Goal: Task Accomplishment & Management: Manage account settings

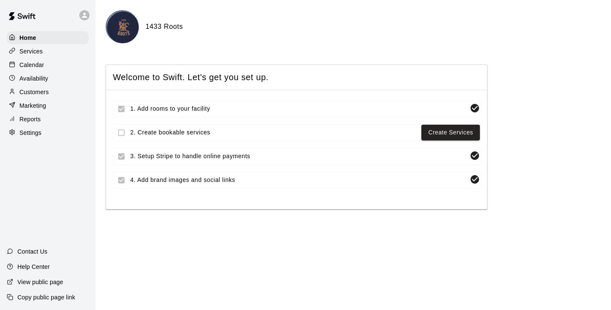
click at [47, 48] on div "Services" at bounding box center [48, 51] width 82 height 13
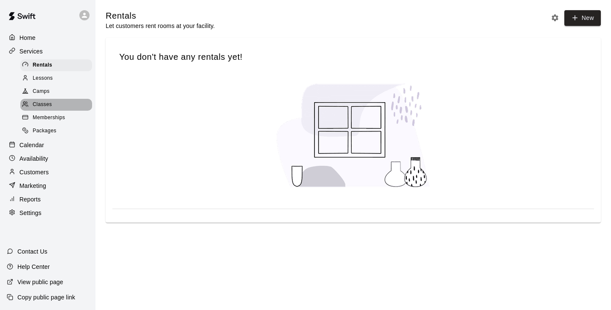
click at [47, 109] on span "Classes" at bounding box center [42, 105] width 19 height 8
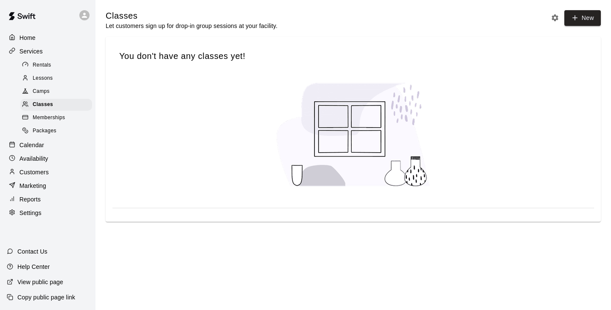
click at [51, 134] on span "Packages" at bounding box center [45, 131] width 24 height 8
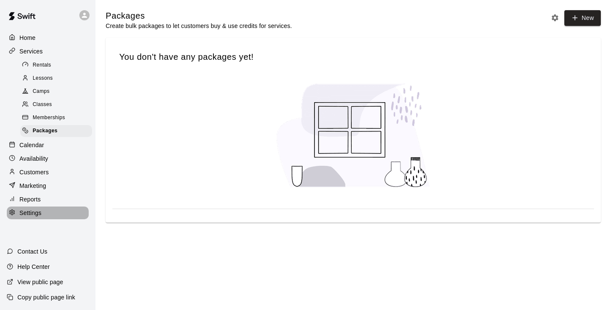
click at [45, 216] on div "Settings" at bounding box center [48, 213] width 82 height 13
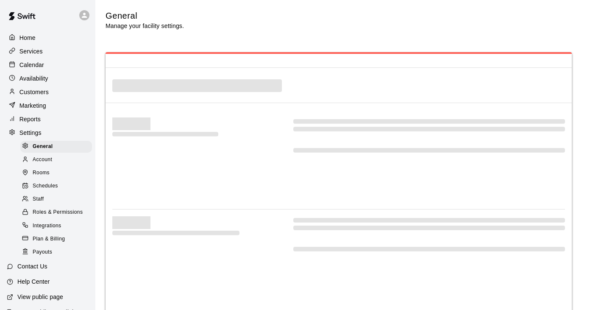
select select "**"
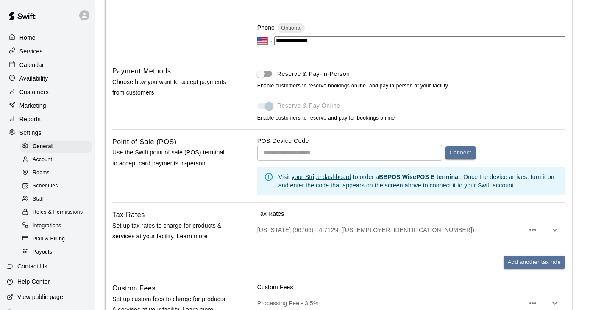
scroll to position [360, 0]
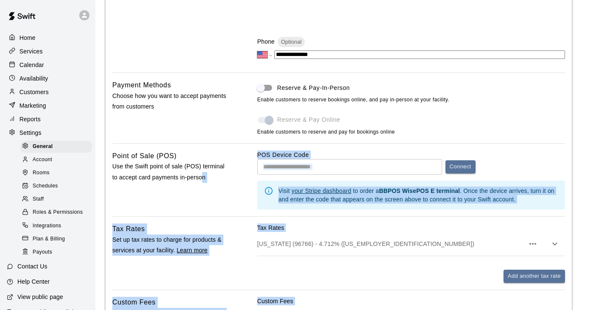
scroll to position [767, 0]
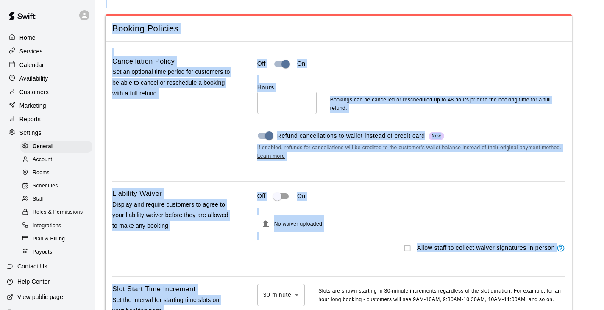
click at [165, 124] on div "Cancellation Policy Set an optional time period for customers to be able to can…" at bounding box center [171, 115] width 118 height 118
click at [223, 166] on div "Cancellation Policy Set an optional time period for customers to be able to can…" at bounding box center [171, 115] width 118 height 118
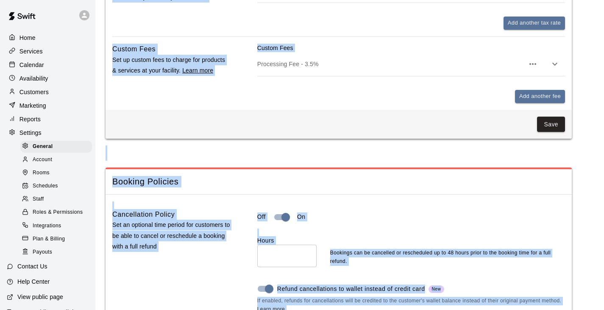
scroll to position [555, 0]
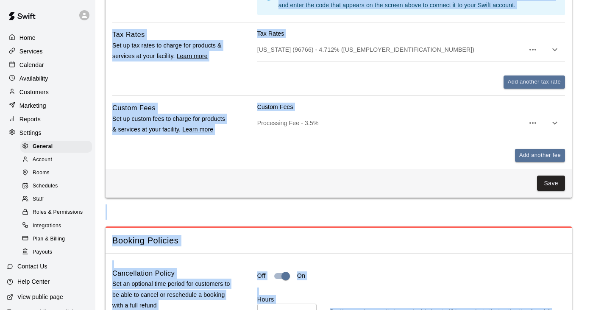
click at [42, 164] on span "Account" at bounding box center [43, 160] width 20 height 8
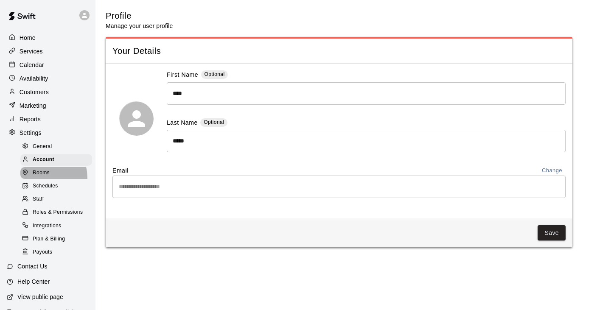
click at [42, 177] on span "Rooms" at bounding box center [41, 173] width 17 height 8
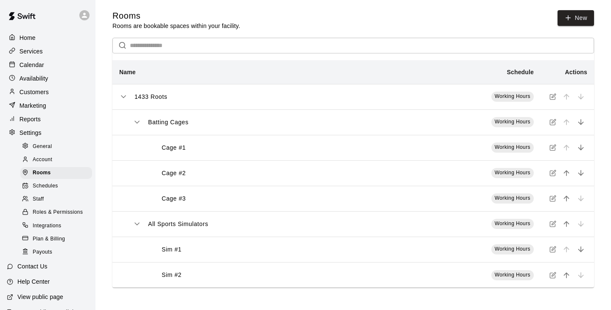
click at [43, 81] on p "Availability" at bounding box center [34, 78] width 29 height 8
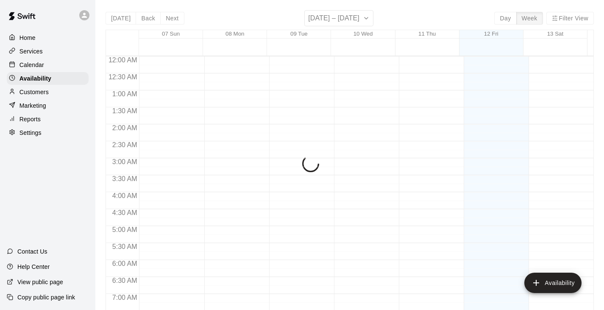
scroll to position [551, 0]
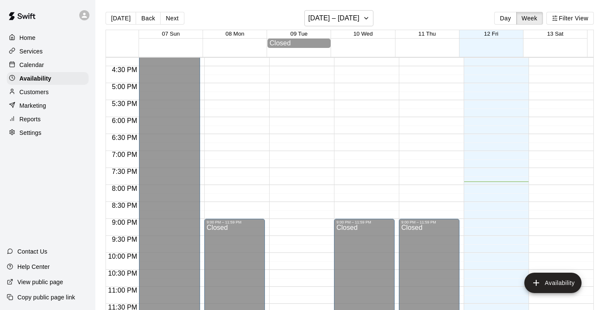
click at [48, 52] on div "Services" at bounding box center [48, 51] width 82 height 13
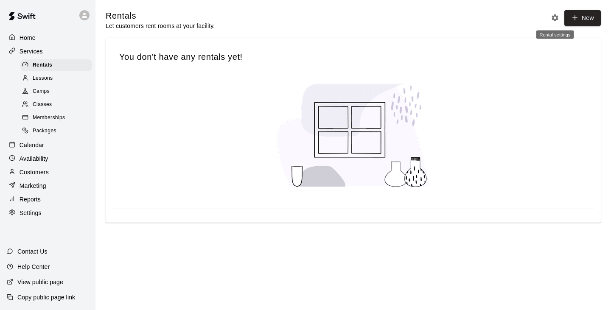
click at [554, 18] on icon "Rental settings" at bounding box center [554, 18] width 8 height 8
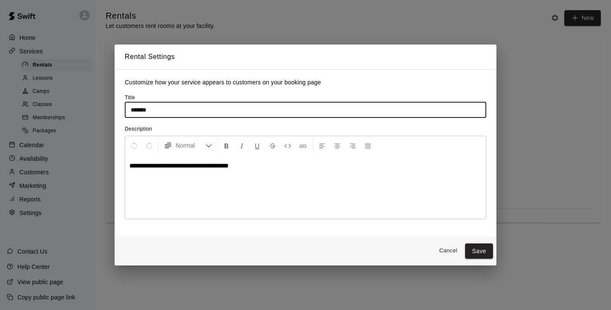
drag, startPoint x: 168, startPoint y: 108, endPoint x: 89, endPoint y: 103, distance: 79.9
click at [89, 103] on div "**********" at bounding box center [305, 155] width 611 height 310
type input "**********"
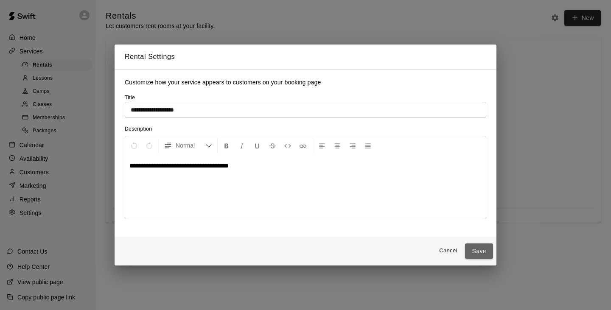
click at [486, 255] on button "Save" at bounding box center [479, 251] width 28 height 16
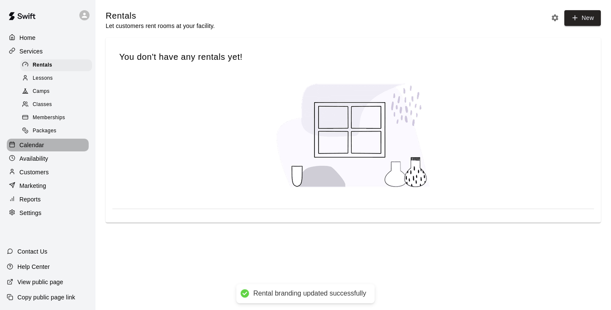
click at [47, 151] on div "Calendar" at bounding box center [48, 145] width 82 height 13
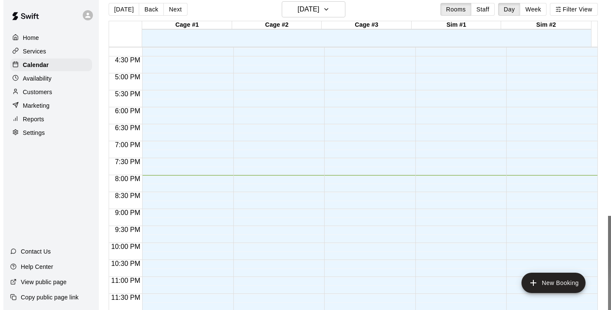
scroll to position [14, 0]
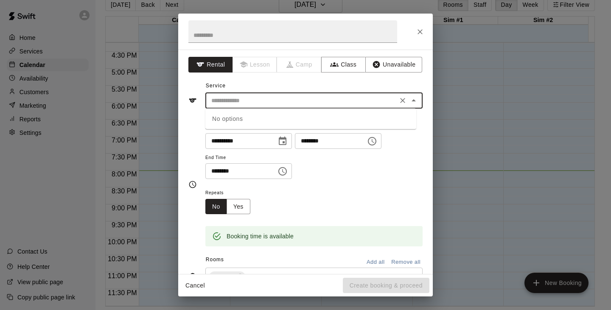
click at [321, 102] on input "text" at bounding box center [301, 100] width 187 height 11
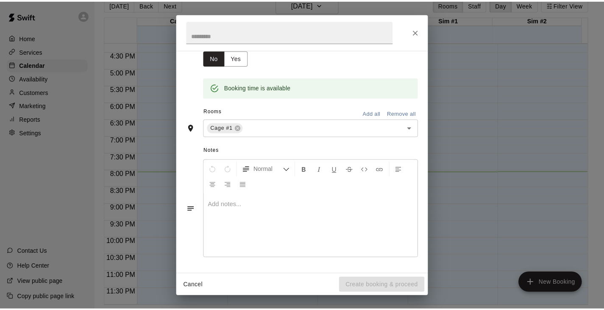
scroll to position [0, 0]
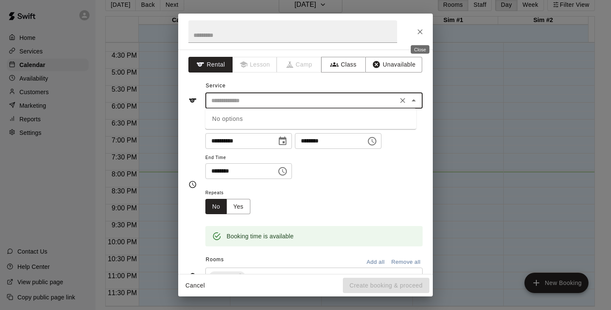
click at [419, 33] on icon "Close" at bounding box center [420, 32] width 8 height 8
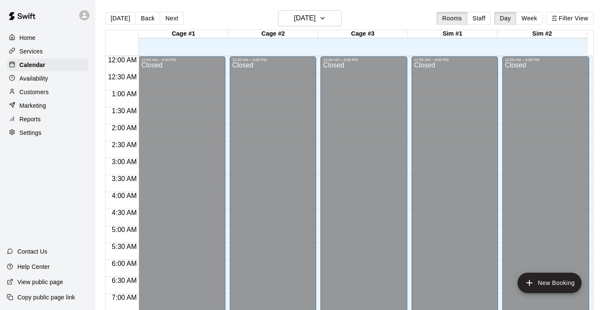
click at [52, 40] on div "Home" at bounding box center [48, 37] width 82 height 13
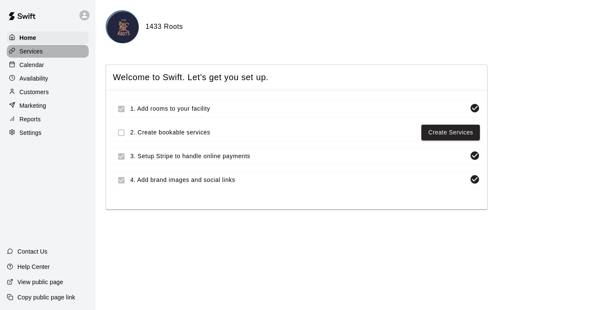
click at [33, 57] on div "Services" at bounding box center [48, 51] width 82 height 13
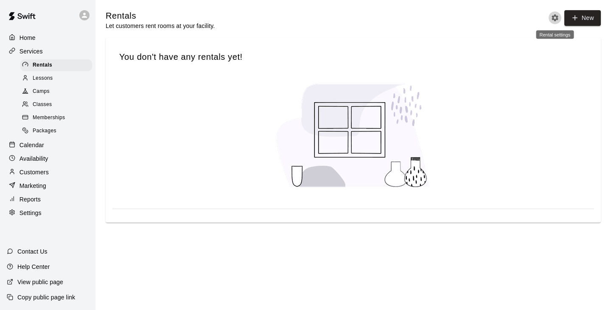
click at [556, 20] on icon "Rental settings" at bounding box center [554, 17] width 7 height 7
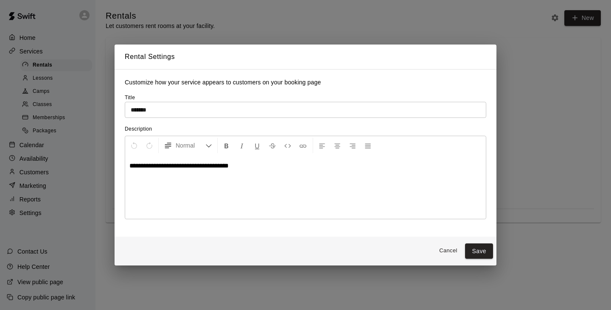
click at [274, 188] on div "**********" at bounding box center [305, 187] width 360 height 64
click at [451, 255] on button "Cancel" at bounding box center [447, 250] width 27 height 13
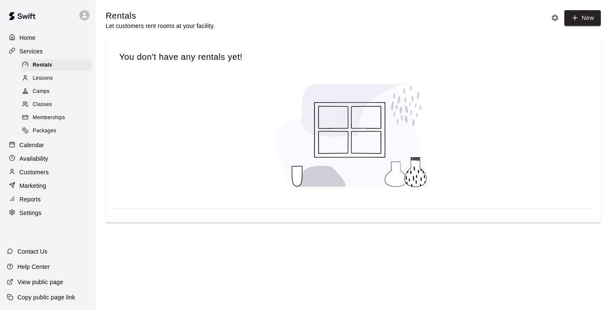
click at [62, 78] on div "Lessons" at bounding box center [56, 79] width 72 height 12
click at [72, 95] on div "Camps" at bounding box center [56, 92] width 72 height 12
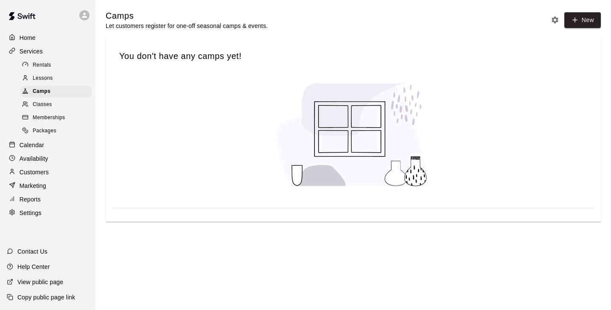
click at [45, 108] on span "Classes" at bounding box center [42, 105] width 19 height 8
click at [63, 122] on span "Memberships" at bounding box center [49, 118] width 32 height 8
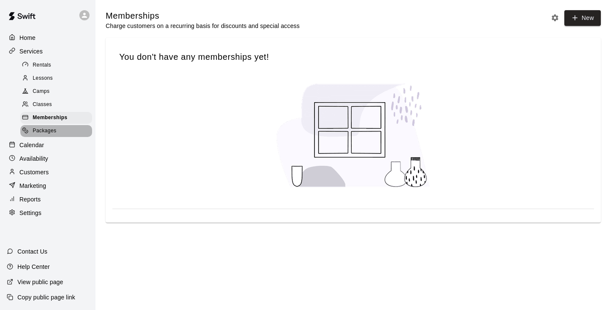
click at [59, 136] on div "Packages" at bounding box center [56, 131] width 72 height 12
click at [42, 53] on p "Services" at bounding box center [31, 51] width 23 height 8
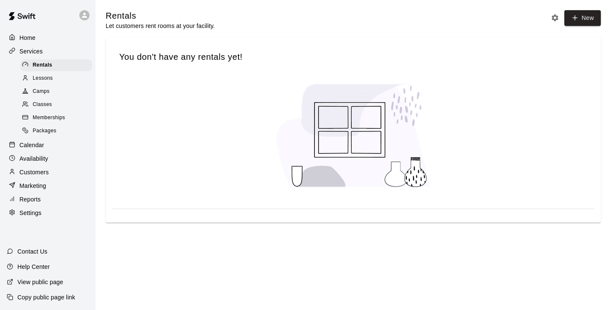
click at [43, 42] on div "Home" at bounding box center [48, 37] width 82 height 13
